Goal: Task Accomplishment & Management: Complete application form

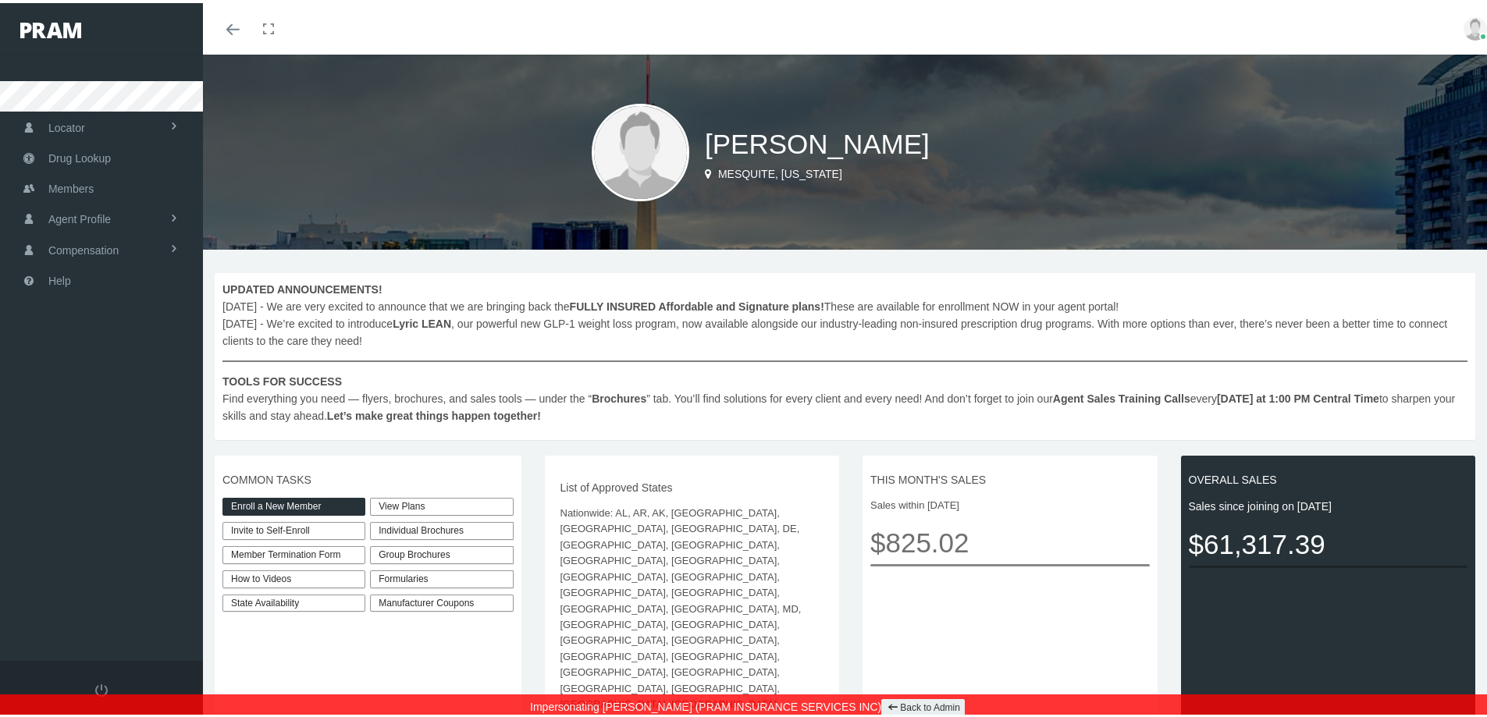
click at [327, 504] on link "Enroll a New Member" at bounding box center [293, 504] width 143 height 18
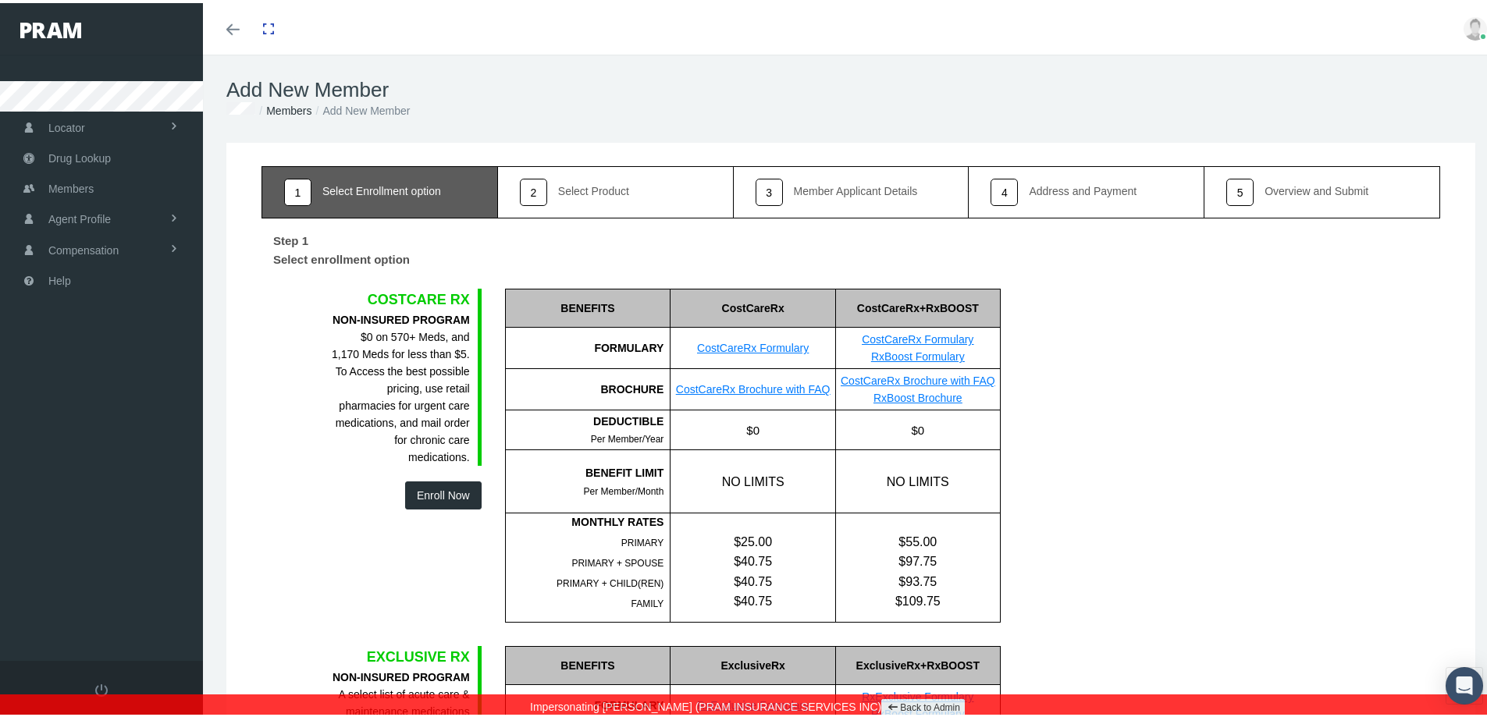
click at [901, 701] on link "Back to Admin" at bounding box center [922, 705] width 83 height 18
